Goal: Task Accomplishment & Management: Use online tool/utility

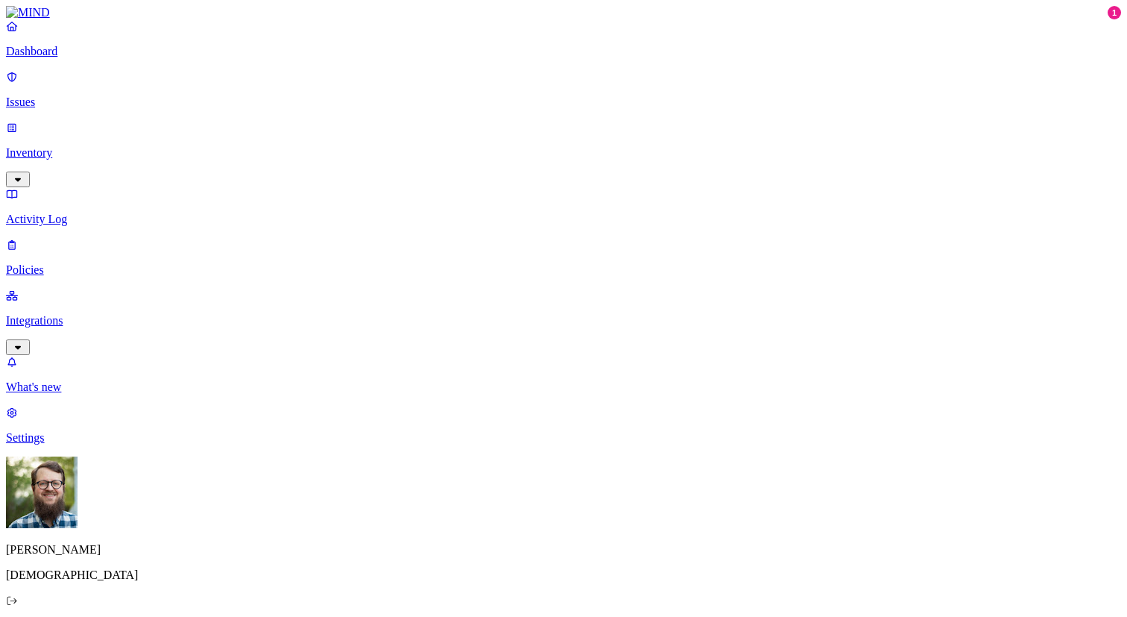
click at [39, 98] on p "Issues" at bounding box center [564, 101] width 1116 height 13
click at [53, 146] on p "Inventory" at bounding box center [564, 152] width 1116 height 13
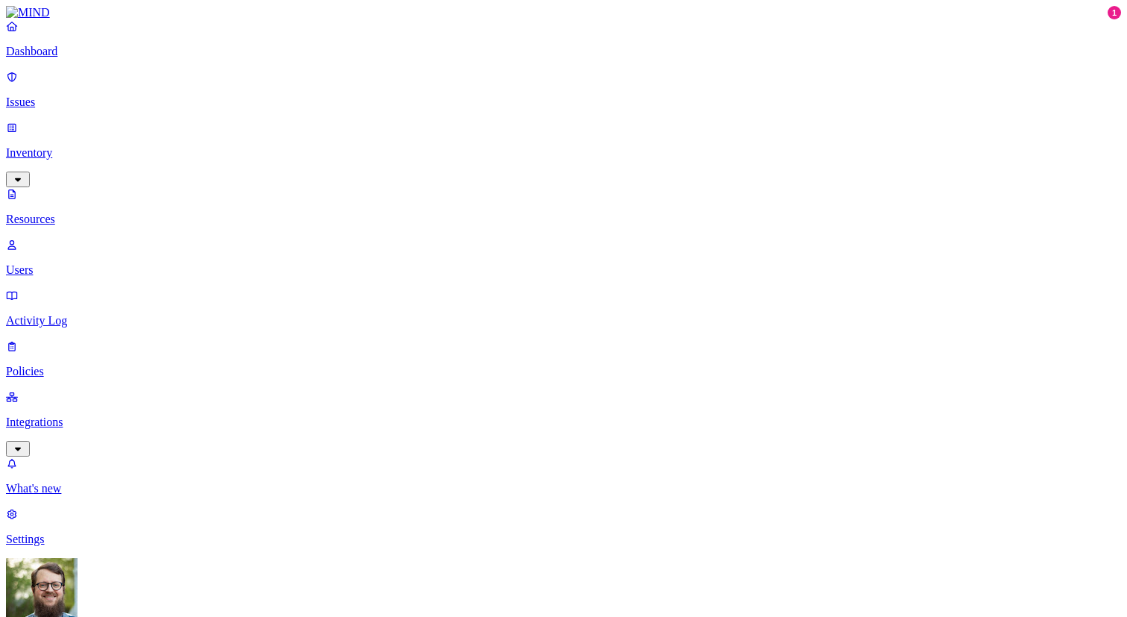
click at [56, 263] on p "Users" at bounding box center [564, 269] width 1116 height 13
click at [87, 546] on link "Settings" at bounding box center [564, 526] width 1116 height 39
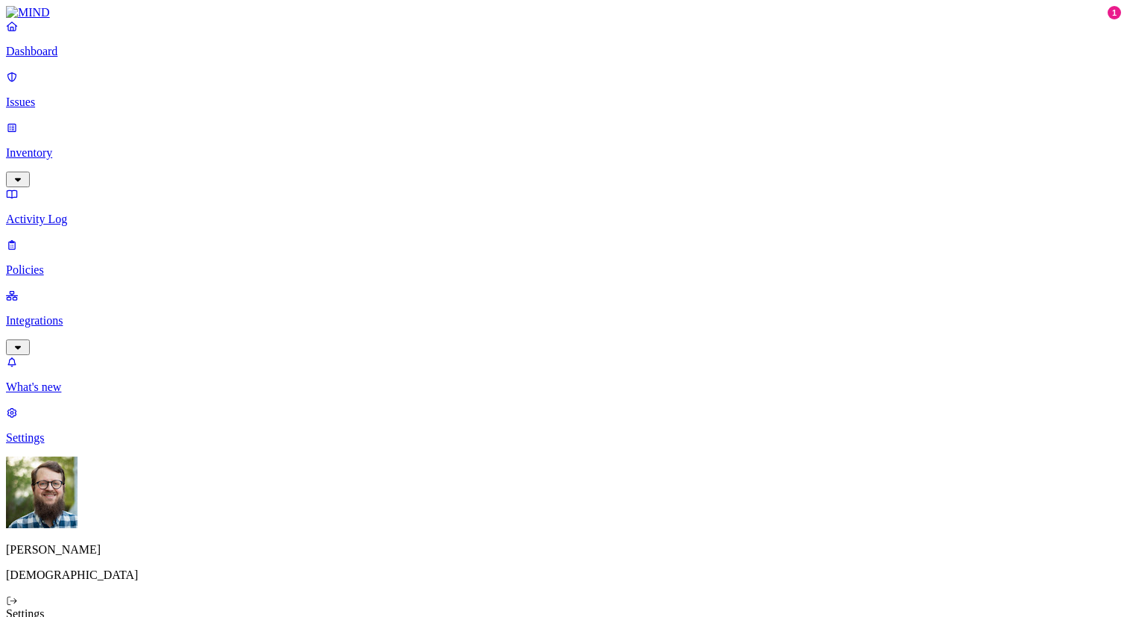
drag, startPoint x: 909, startPoint y: 34, endPoint x: 364, endPoint y: 232, distance: 579.8
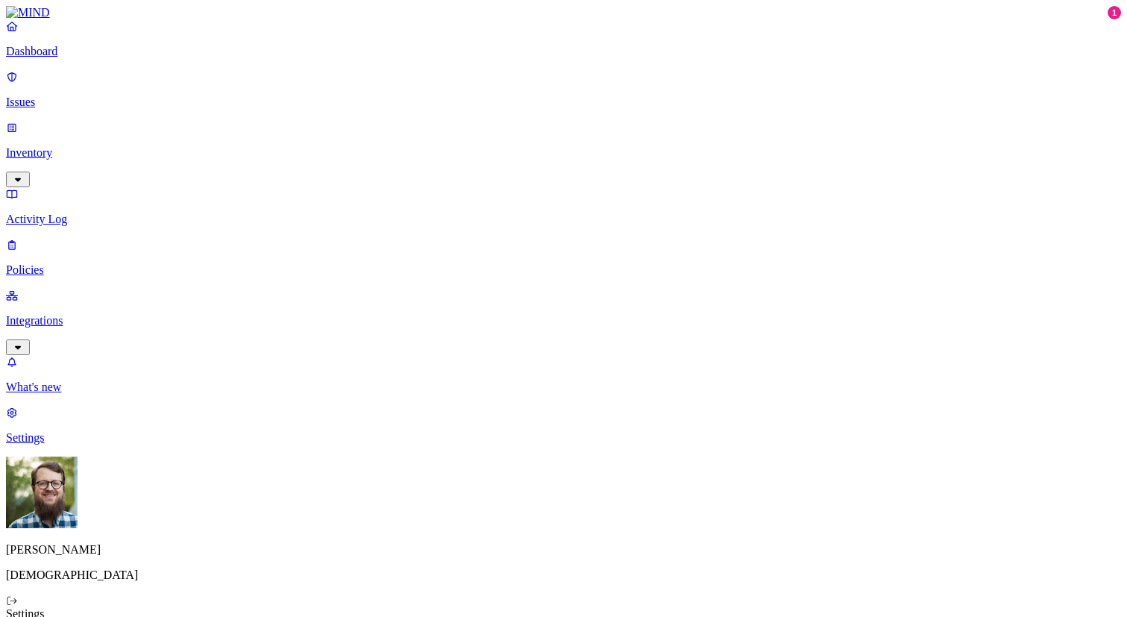
click at [89, 263] on p "Policies" at bounding box center [564, 269] width 1116 height 13
click at [107, 213] on p "Activity Log" at bounding box center [564, 219] width 1116 height 13
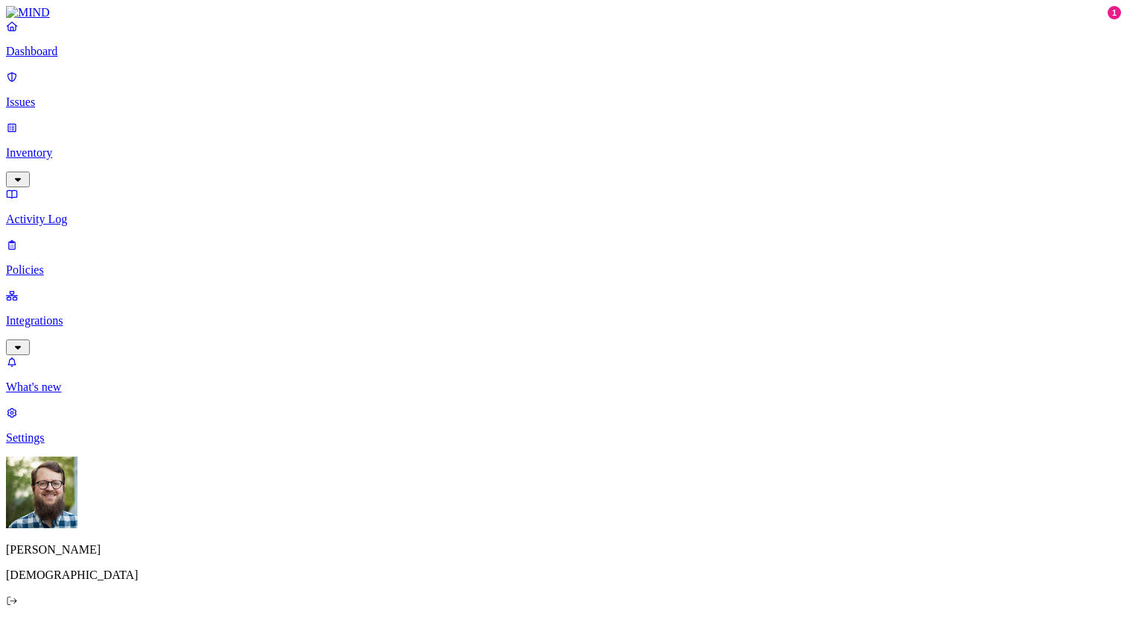
click at [107, 146] on p "Inventory" at bounding box center [564, 152] width 1116 height 13
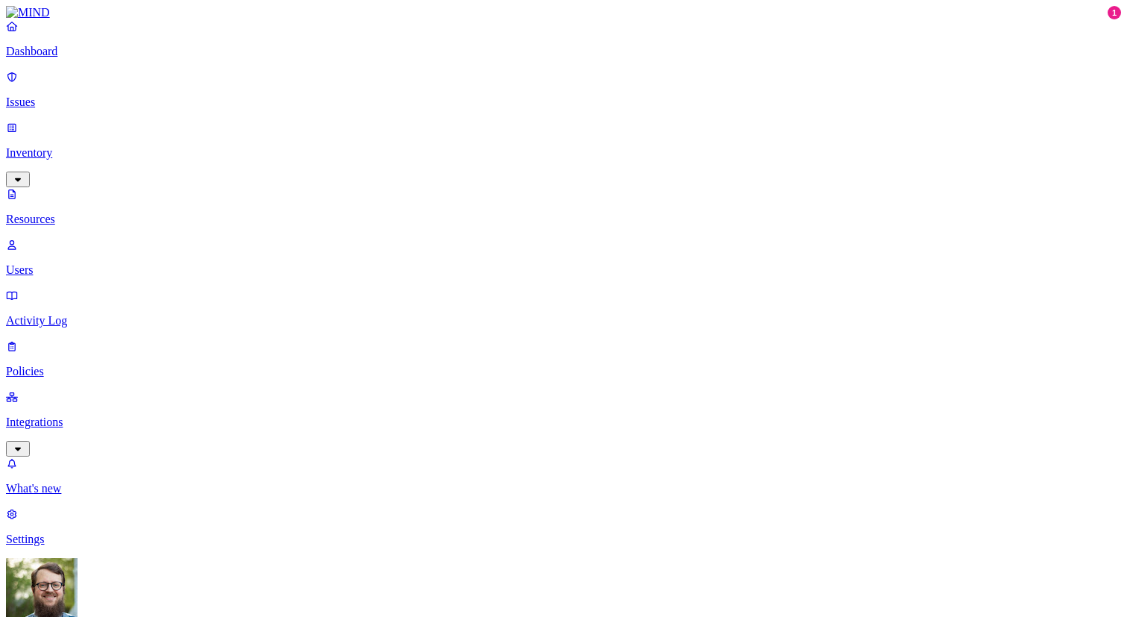
click at [93, 546] on p "Settings" at bounding box center [564, 538] width 1116 height 13
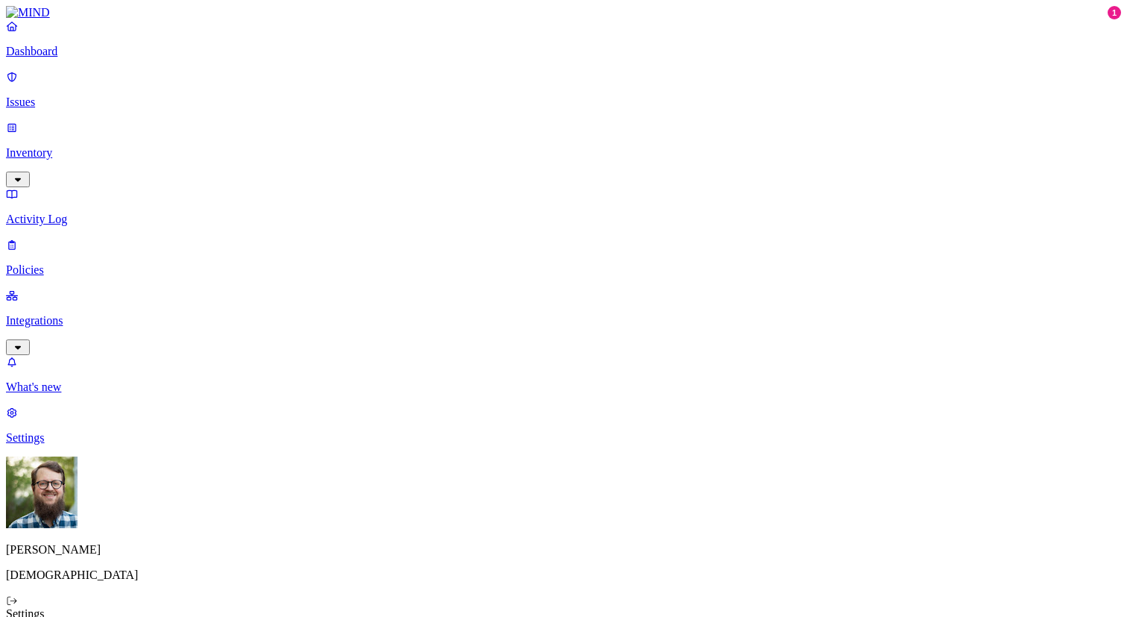
click at [91, 314] on p "Integrations" at bounding box center [564, 320] width 1116 height 13
